Goal: Task Accomplishment & Management: Use online tool/utility

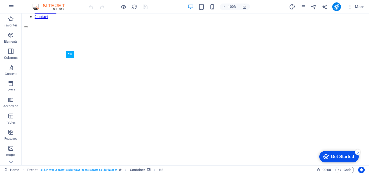
scroll to position [27, 0]
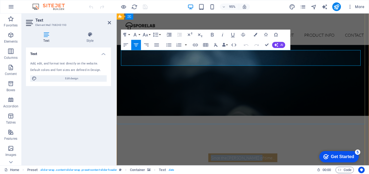
drag, startPoint x: 225, startPoint y: 57, endPoint x: 273, endPoint y: 60, distance: 48.1
click at [273, 161] on div "Since the [PERSON_NAME] of time..." at bounding box center [249, 165] width 255 height 9
copy p "Since the [PERSON_NAME] of time..."
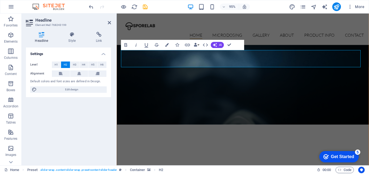
click at [296, 91] on figure at bounding box center [249, 71] width 265 height 117
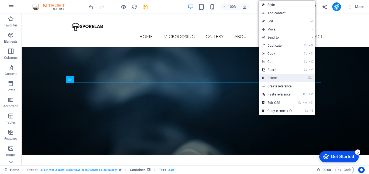
drag, startPoint x: 253, startPoint y: 64, endPoint x: 274, endPoint y: 78, distance: 25.9
click at [274, 78] on link "⌦ Delete" at bounding box center [277, 78] width 36 height 8
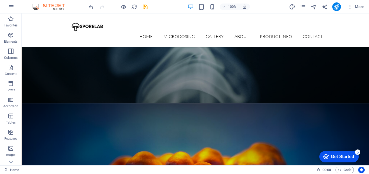
scroll to position [243, 0]
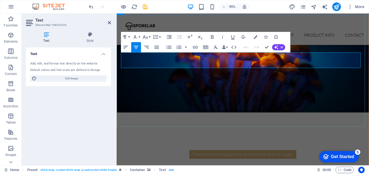
drag, startPoint x: 287, startPoint y: 58, endPoint x: 213, endPoint y: 60, distance: 74.2
copy p "Mushrooms whisper secrets of the universe"
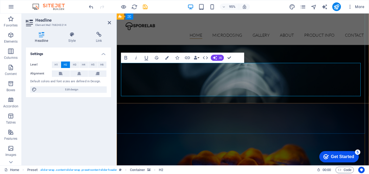
scroll to position [81, 0]
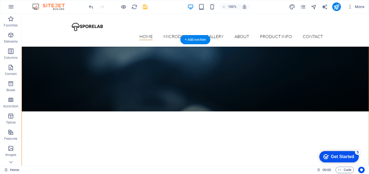
scroll to position [108, 0]
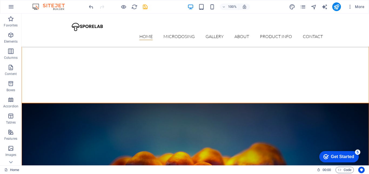
scroll to position [297, 0]
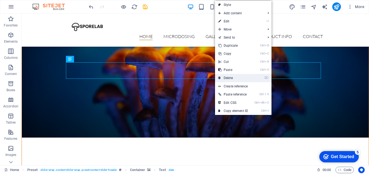
drag, startPoint x: 208, startPoint y: 65, endPoint x: 233, endPoint y: 78, distance: 28.6
click at [233, 78] on link "⌦ Delete" at bounding box center [233, 78] width 36 height 8
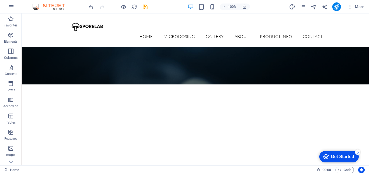
scroll to position [0, 0]
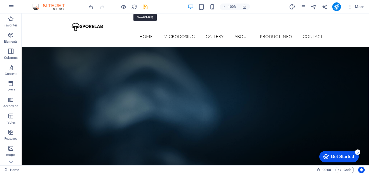
click at [146, 8] on icon "save" at bounding box center [145, 7] width 6 height 6
click at [337, 7] on icon "publish" at bounding box center [336, 7] width 6 height 6
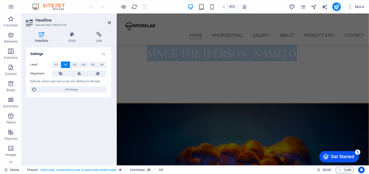
scroll to position [216, 0]
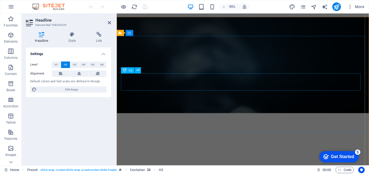
scroll to position [0, 0]
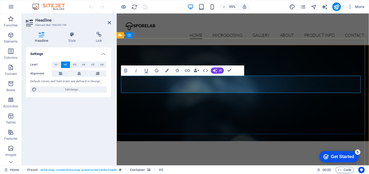
drag, startPoint x: 239, startPoint y: 91, endPoint x: 212, endPoint y: 93, distance: 27.1
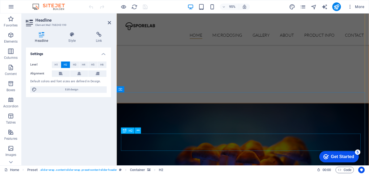
scroll to position [81, 0]
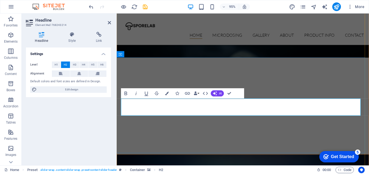
scroll to position [0, 0]
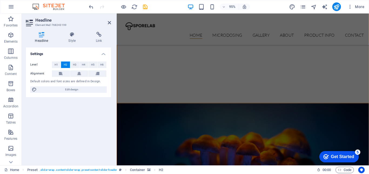
scroll to position [162, 0]
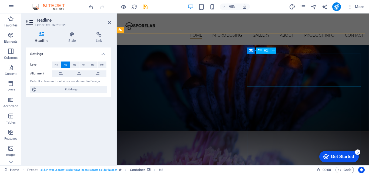
scroll to position [147, 0]
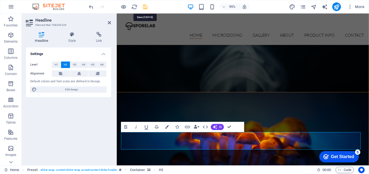
click at [145, 7] on icon "save" at bounding box center [145, 7] width 6 height 6
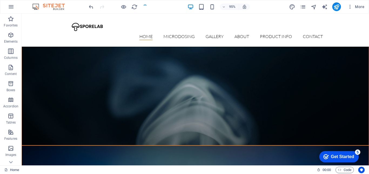
scroll to position [266, 0]
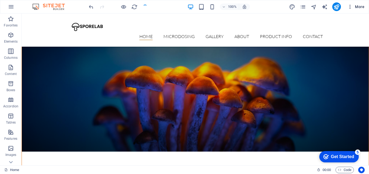
click at [351, 6] on icon "button" at bounding box center [349, 6] width 5 height 5
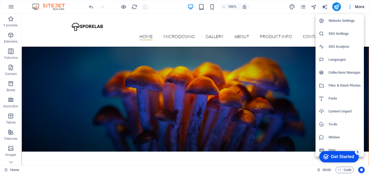
click at [344, 21] on h6 "Website Settings" at bounding box center [344, 21] width 32 height 6
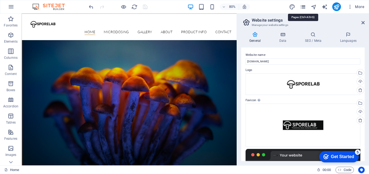
click at [300, 6] on icon "pages" at bounding box center [303, 7] width 6 height 6
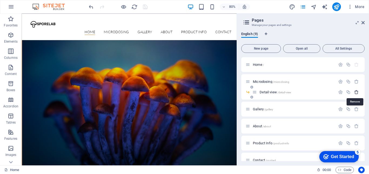
click at [356, 92] on icon "button" at bounding box center [356, 92] width 5 height 5
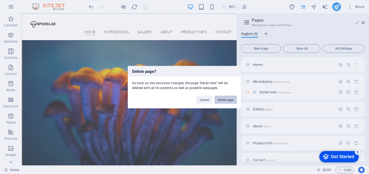
click at [221, 100] on button "Delete page" at bounding box center [225, 100] width 22 height 8
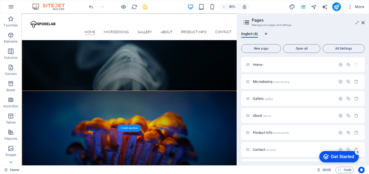
scroll to position [108, 0]
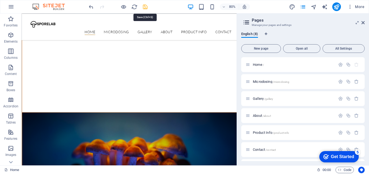
click at [145, 8] on icon "save" at bounding box center [145, 7] width 6 height 6
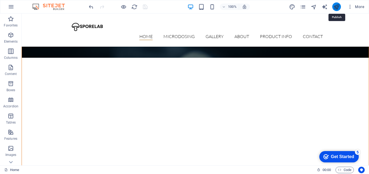
click at [338, 8] on icon "publish" at bounding box center [336, 7] width 6 height 6
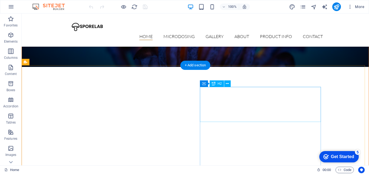
scroll to position [405, 0]
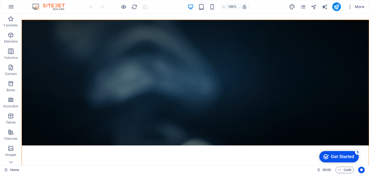
scroll to position [0, 0]
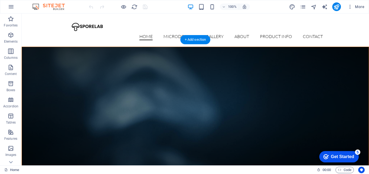
click at [265, 69] on figure at bounding box center [195, 110] width 347 height 126
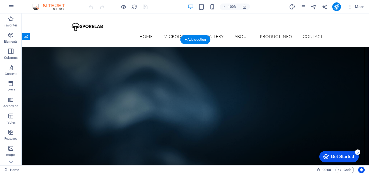
click at [265, 69] on figure at bounding box center [195, 110] width 347 height 126
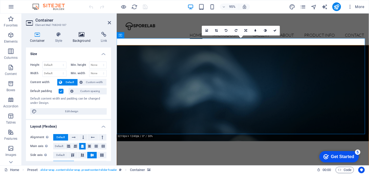
click at [85, 38] on h4 "Background" at bounding box center [83, 37] width 28 height 11
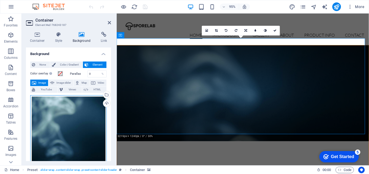
click at [65, 121] on div "Drag files here, click to choose files or select files from Files or our free s…" at bounding box center [68, 151] width 76 height 113
click at [65, 121] on body "sporelab.co.za Home Favorites Elements Columns Content Boxes Accordion Tables F…" at bounding box center [184, 87] width 369 height 174
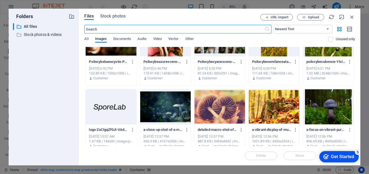
scroll to position [189, 0]
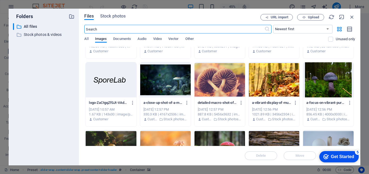
click at [231, 83] on div at bounding box center [219, 79] width 50 height 35
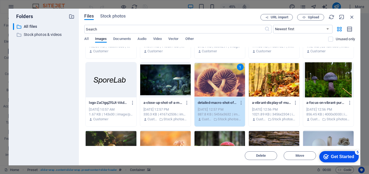
click at [231, 83] on div "1" at bounding box center [219, 79] width 50 height 35
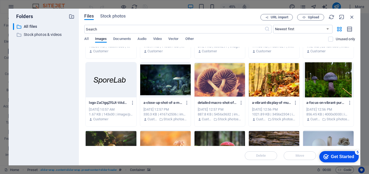
click at [231, 83] on div at bounding box center [219, 79] width 50 height 35
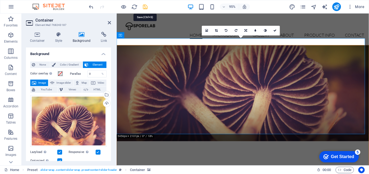
click at [144, 6] on icon "save" at bounding box center [145, 7] width 6 height 6
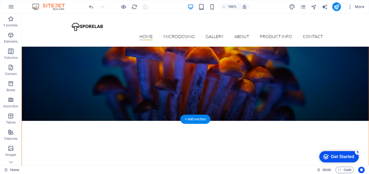
scroll to position [378, 0]
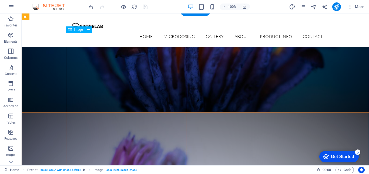
scroll to position [405, 0]
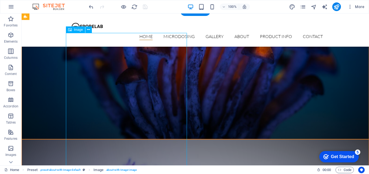
select select "%"
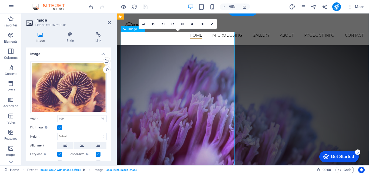
scroll to position [331, 0]
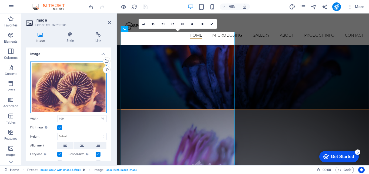
click at [79, 86] on div "Drag files here, click to choose files or select files from Files or our free s…" at bounding box center [68, 88] width 76 height 52
click at [79, 86] on body "sporelab.co.za Home Favorites Elements Columns Content Boxes Accordion Tables F…" at bounding box center [184, 87] width 369 height 174
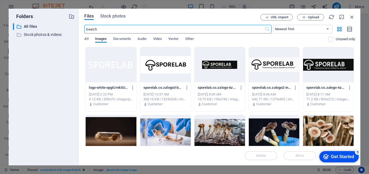
scroll to position [332, 0]
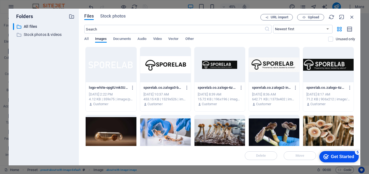
click at [175, 135] on div at bounding box center [165, 132] width 50 height 35
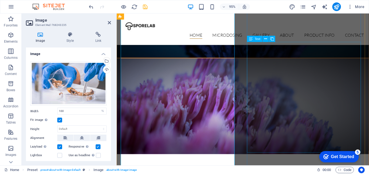
scroll to position [331, 0]
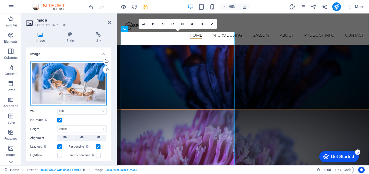
click at [77, 90] on div "Drag files here, click to choose files or select files from Files or our free s…" at bounding box center [68, 84] width 76 height 44
click at [77, 90] on body "sporelab.co.za Home Favorites Elements Columns Content Boxes Accordion Tables F…" at bounding box center [184, 87] width 369 height 174
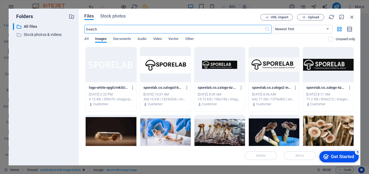
scroll to position [332, 0]
click at [217, 130] on div at bounding box center [219, 132] width 50 height 35
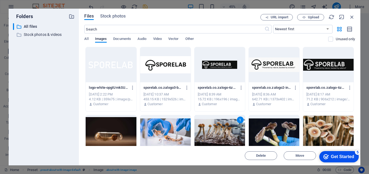
click at [217, 130] on div "1" at bounding box center [219, 132] width 50 height 35
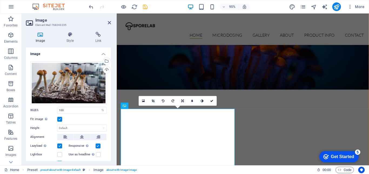
scroll to position [170, 0]
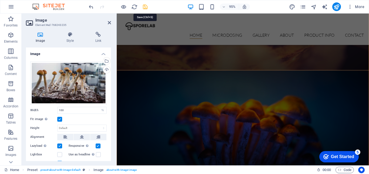
click at [144, 8] on icon "save" at bounding box center [145, 7] width 6 height 6
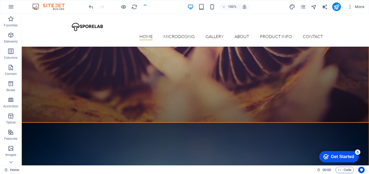
scroll to position [432, 0]
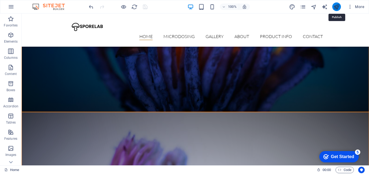
click at [336, 6] on icon "publish" at bounding box center [336, 7] width 6 height 6
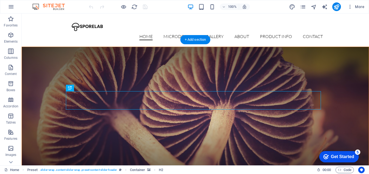
scroll to position [54, 0]
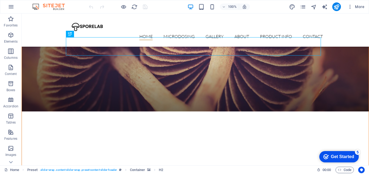
click at [115, 95] on figure at bounding box center [195, 49] width 347 height 126
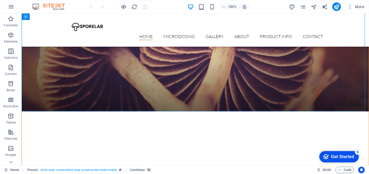
click at [115, 95] on figure at bounding box center [195, 49] width 347 height 126
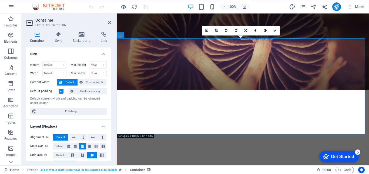
scroll to position [0, 0]
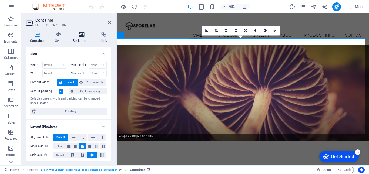
click at [83, 40] on h4 "Background" at bounding box center [83, 37] width 28 height 11
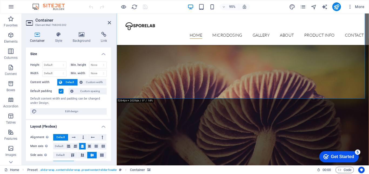
scroll to position [138, 0]
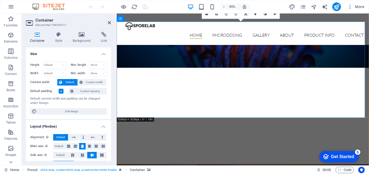
scroll to position [111, 0]
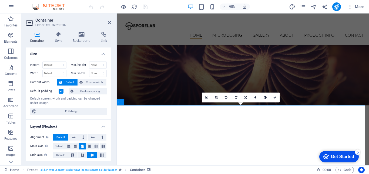
click at [164, 88] on figure at bounding box center [249, 59] width 265 height 101
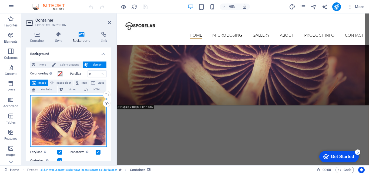
click at [62, 124] on div "Drag files here, click to choose files or select files from Files or our free s…" at bounding box center [68, 121] width 76 height 52
click at [62, 124] on body "sporelab.co.za Home Favorites Elements Columns Content Boxes Accordion Tables F…" at bounding box center [184, 87] width 369 height 174
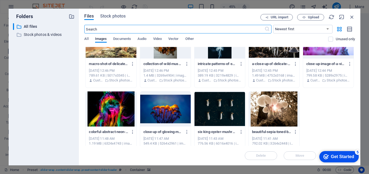
scroll to position [442, 0]
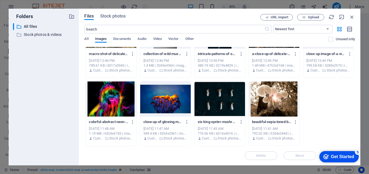
click at [160, 100] on div at bounding box center [165, 99] width 50 height 35
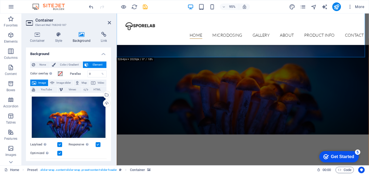
scroll to position [162, 0]
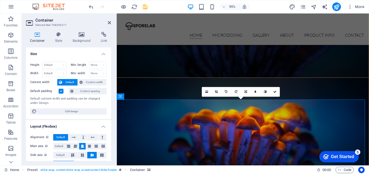
scroll to position [137, 0]
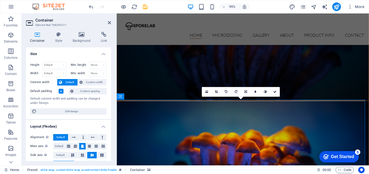
click at [76, 34] on icon at bounding box center [82, 34] width 26 height 5
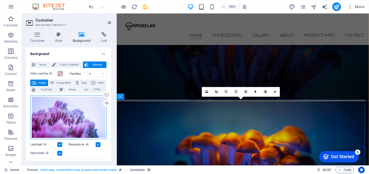
click at [80, 115] on div "Drag files here, click to choose files or select files from Files or our free s…" at bounding box center [68, 117] width 76 height 44
click at [80, 115] on body "sporelab.co.za Home Favorites Elements Columns Content Boxes Accordion Tables F…" at bounding box center [184, 87] width 369 height 174
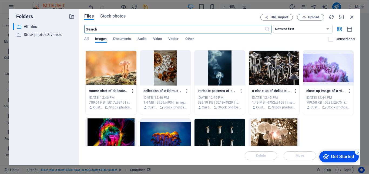
scroll to position [432, 0]
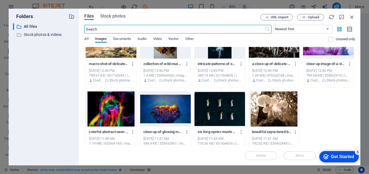
click at [167, 108] on div at bounding box center [165, 109] width 50 height 35
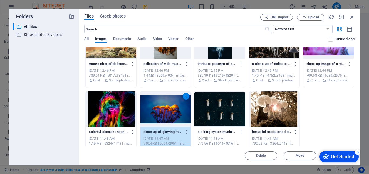
click at [167, 108] on div "1" at bounding box center [165, 109] width 50 height 35
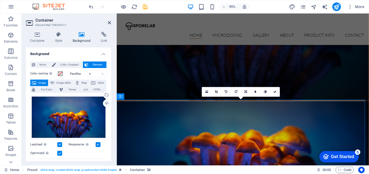
click at [141, 8] on div at bounding box center [118, 6] width 60 height 9
click at [143, 8] on icon "save" at bounding box center [145, 7] width 6 height 6
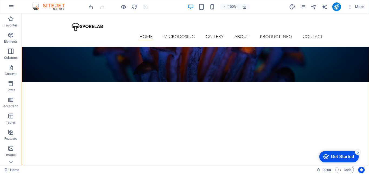
scroll to position [29, 0]
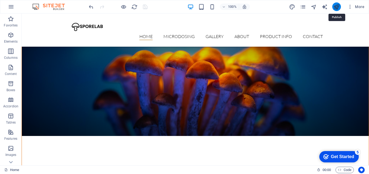
click at [336, 8] on icon "publish" at bounding box center [336, 7] width 6 height 6
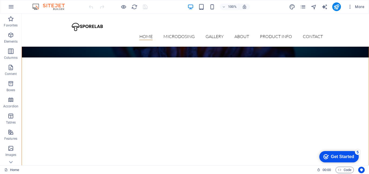
scroll to position [189, 0]
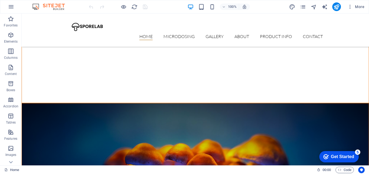
click at [208, 103] on figure at bounding box center [195, 166] width 347 height 126
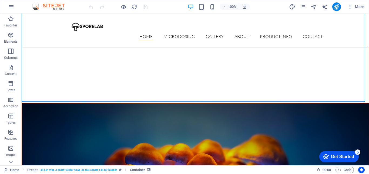
scroll to position [108, 0]
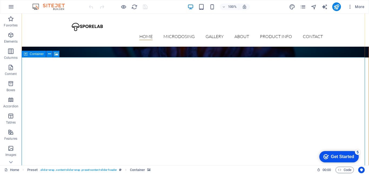
click at [37, 54] on span "Container" at bounding box center [37, 53] width 14 height 3
click at [50, 55] on icon at bounding box center [49, 54] width 3 height 6
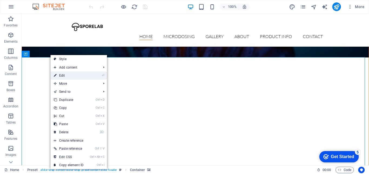
click at [66, 77] on link "⏎ Edit" at bounding box center [68, 76] width 36 height 8
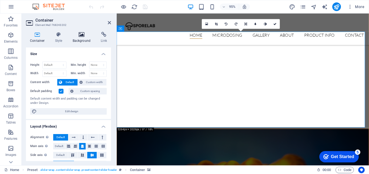
click at [81, 35] on icon at bounding box center [82, 34] width 26 height 5
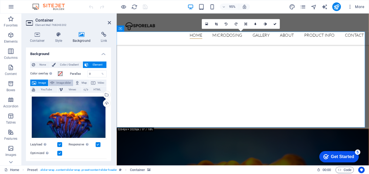
click at [59, 83] on span "Image slider" at bounding box center [63, 83] width 15 height 6
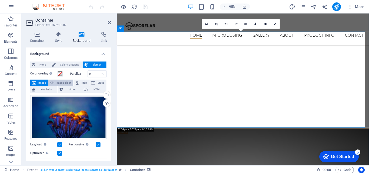
select select "ms"
select select "s"
select select "progressive"
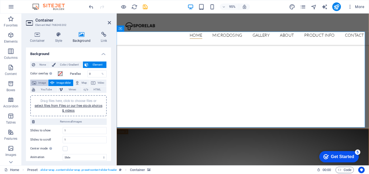
click at [43, 81] on span "Image" at bounding box center [42, 83] width 9 height 6
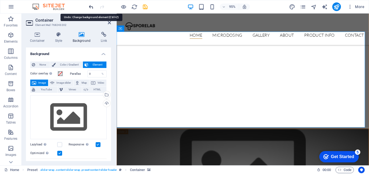
click at [91, 8] on icon "undo" at bounding box center [91, 7] width 6 height 6
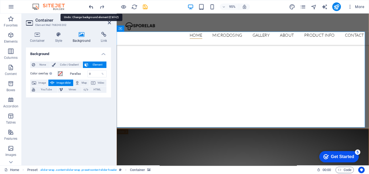
click at [91, 8] on icon "undo" at bounding box center [91, 7] width 6 height 6
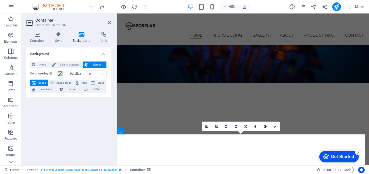
scroll to position [0, 0]
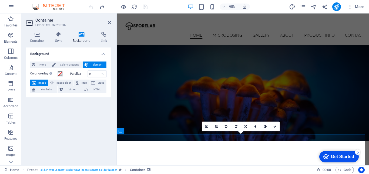
click at [79, 36] on icon at bounding box center [82, 34] width 26 height 5
